Goal: Transaction & Acquisition: Purchase product/service

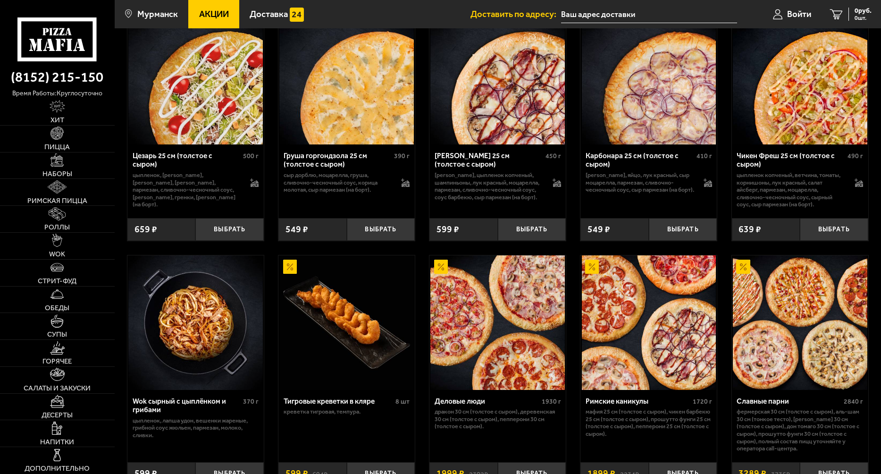
scroll to position [189, 0]
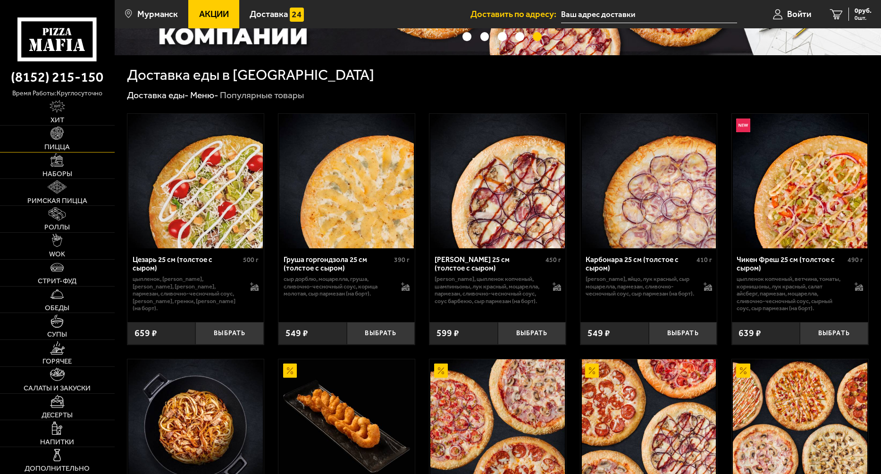
click at [57, 139] on img at bounding box center [57, 132] width 13 height 13
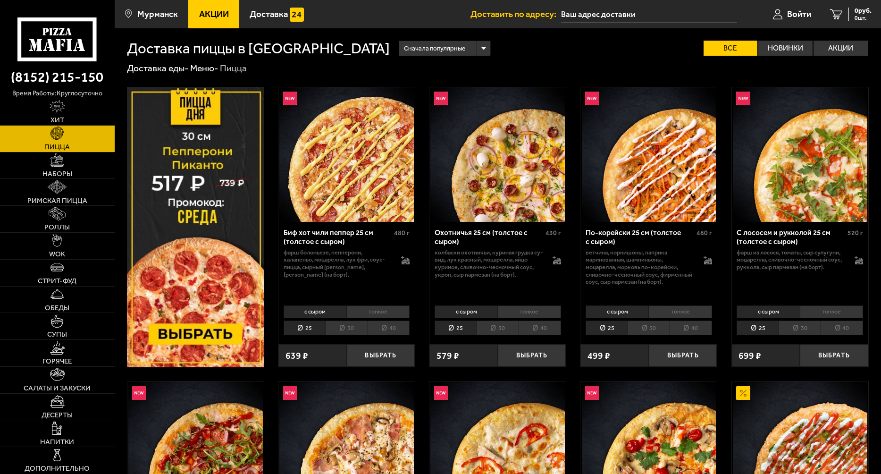
click at [345, 329] on li "30" at bounding box center [347, 327] width 42 height 15
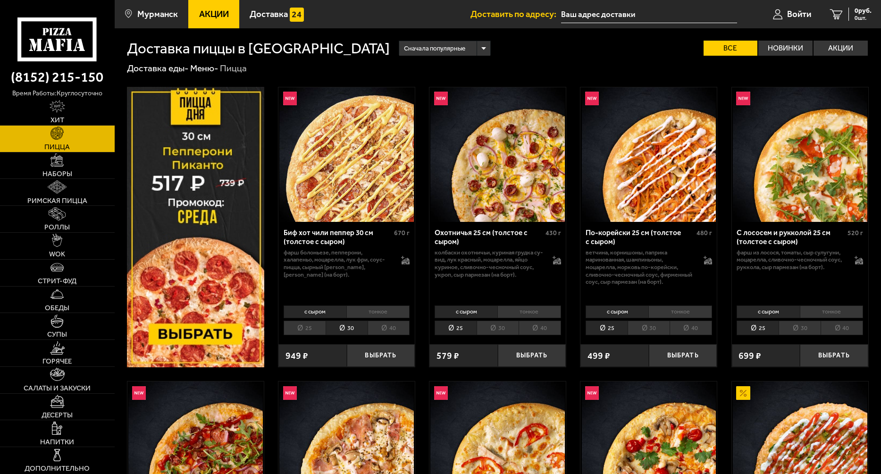
click at [387, 329] on li "40" at bounding box center [389, 327] width 42 height 15
click at [300, 329] on li "25" at bounding box center [305, 327] width 42 height 15
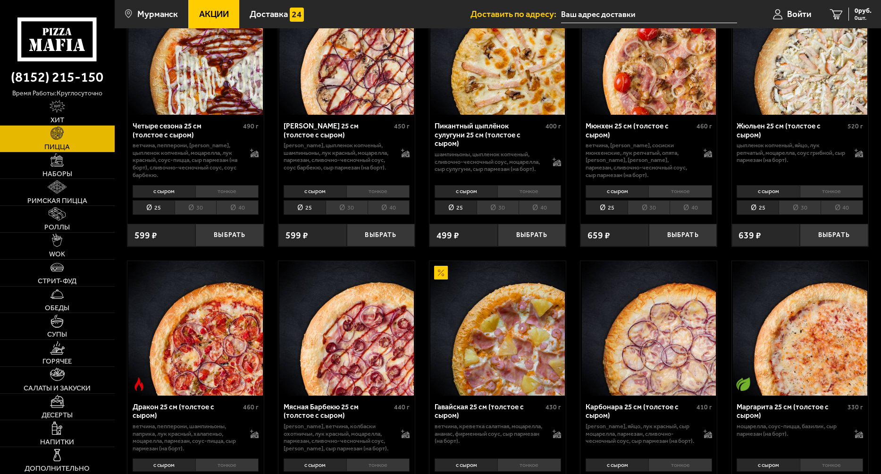
scroll to position [1384, 0]
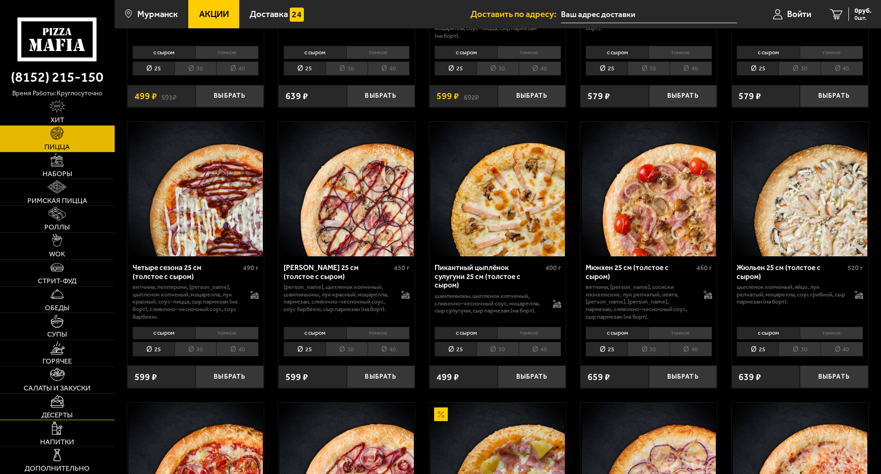
click at [57, 412] on span "Десерты" at bounding box center [57, 415] width 31 height 7
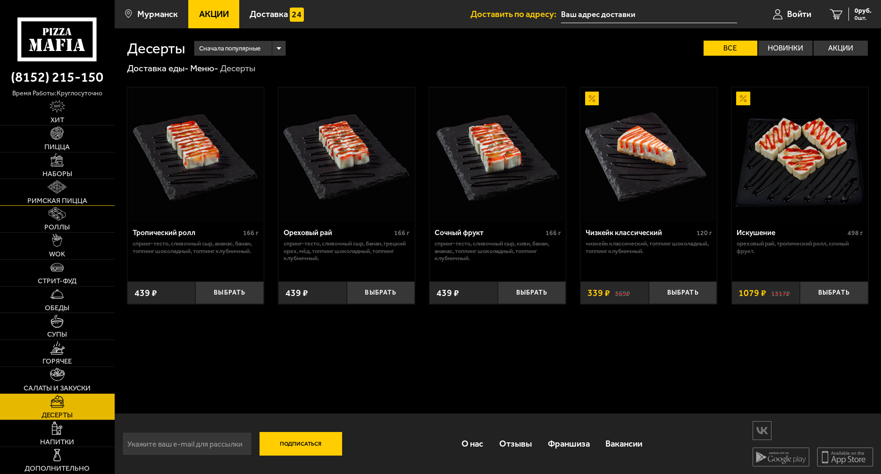
click at [42, 200] on span "Римская пицца" at bounding box center [57, 200] width 60 height 7
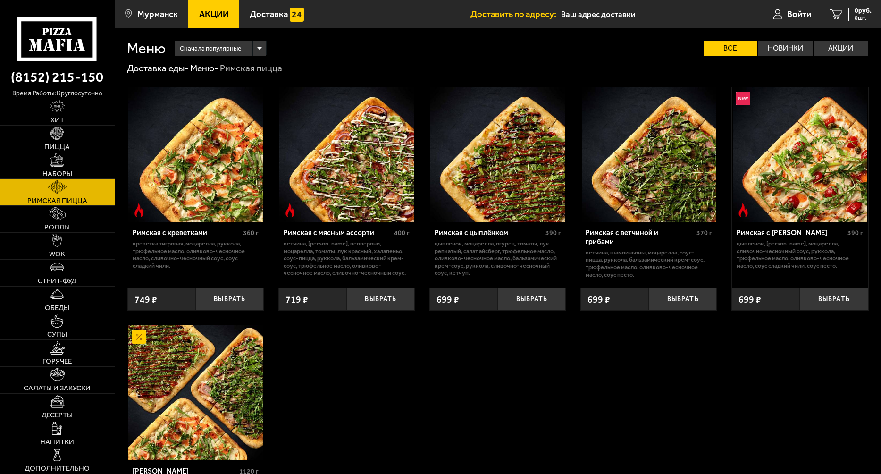
click at [218, 137] on img at bounding box center [195, 154] width 135 height 135
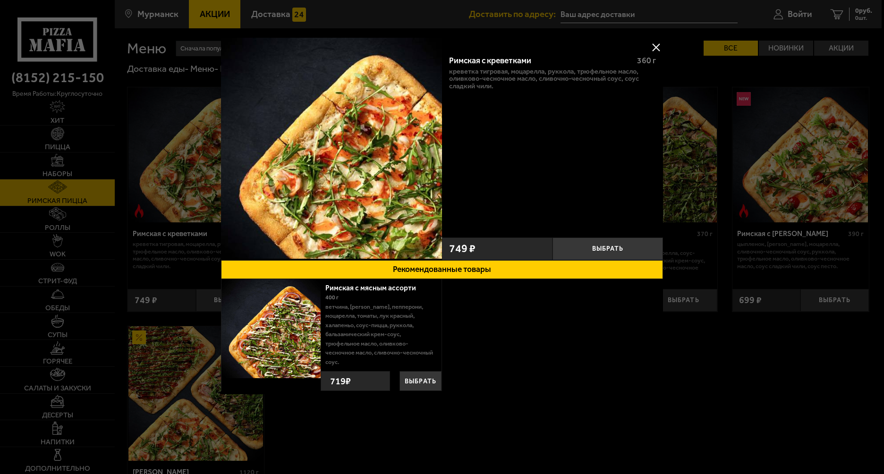
click at [655, 46] on button at bounding box center [656, 47] width 14 height 14
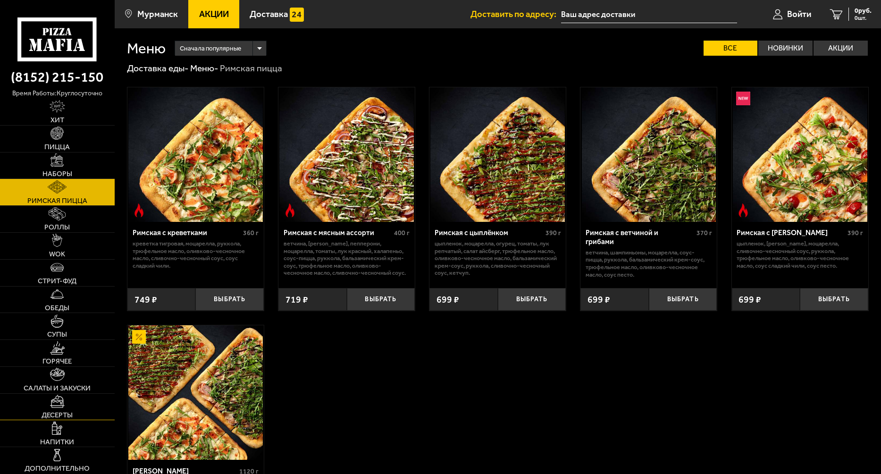
click at [63, 404] on img at bounding box center [57, 401] width 15 height 13
